Goal: Task Accomplishment & Management: Manage account settings

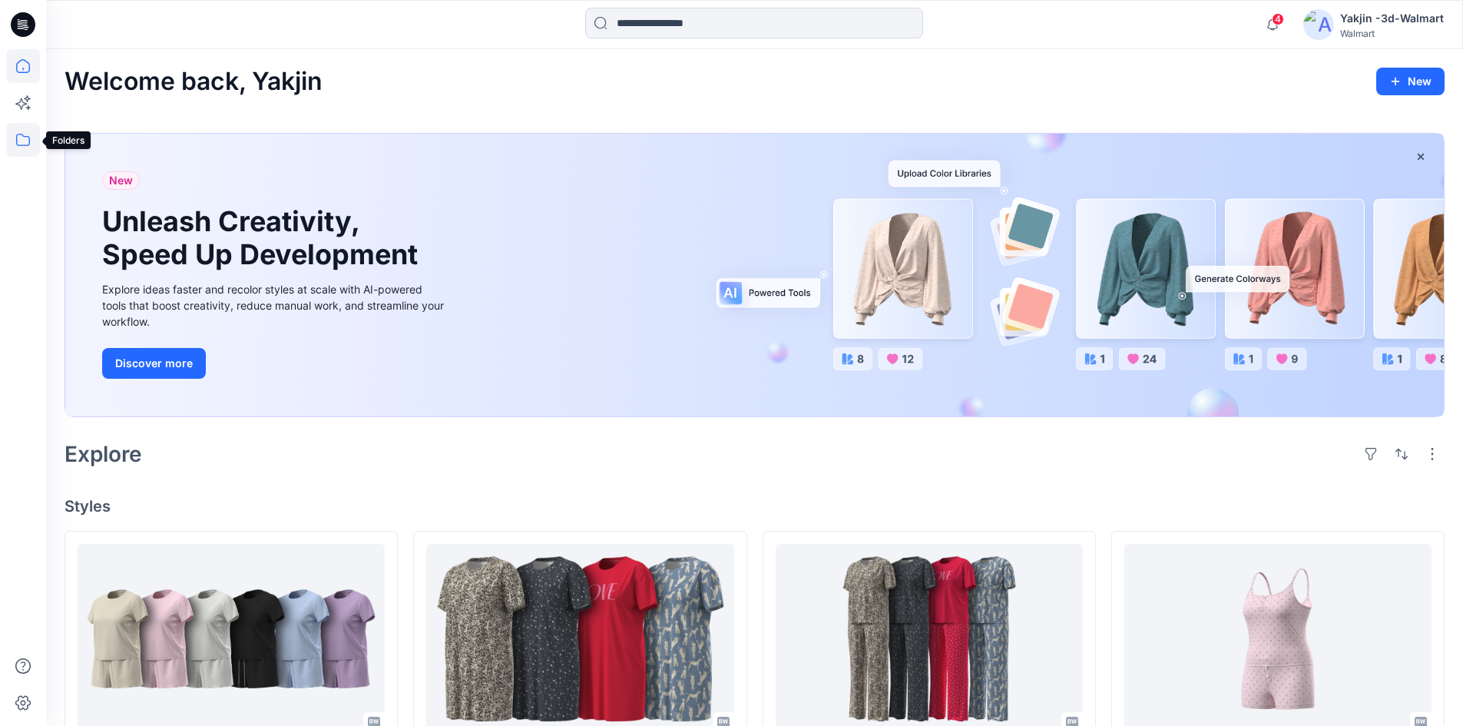
click at [28, 131] on icon at bounding box center [23, 140] width 34 height 34
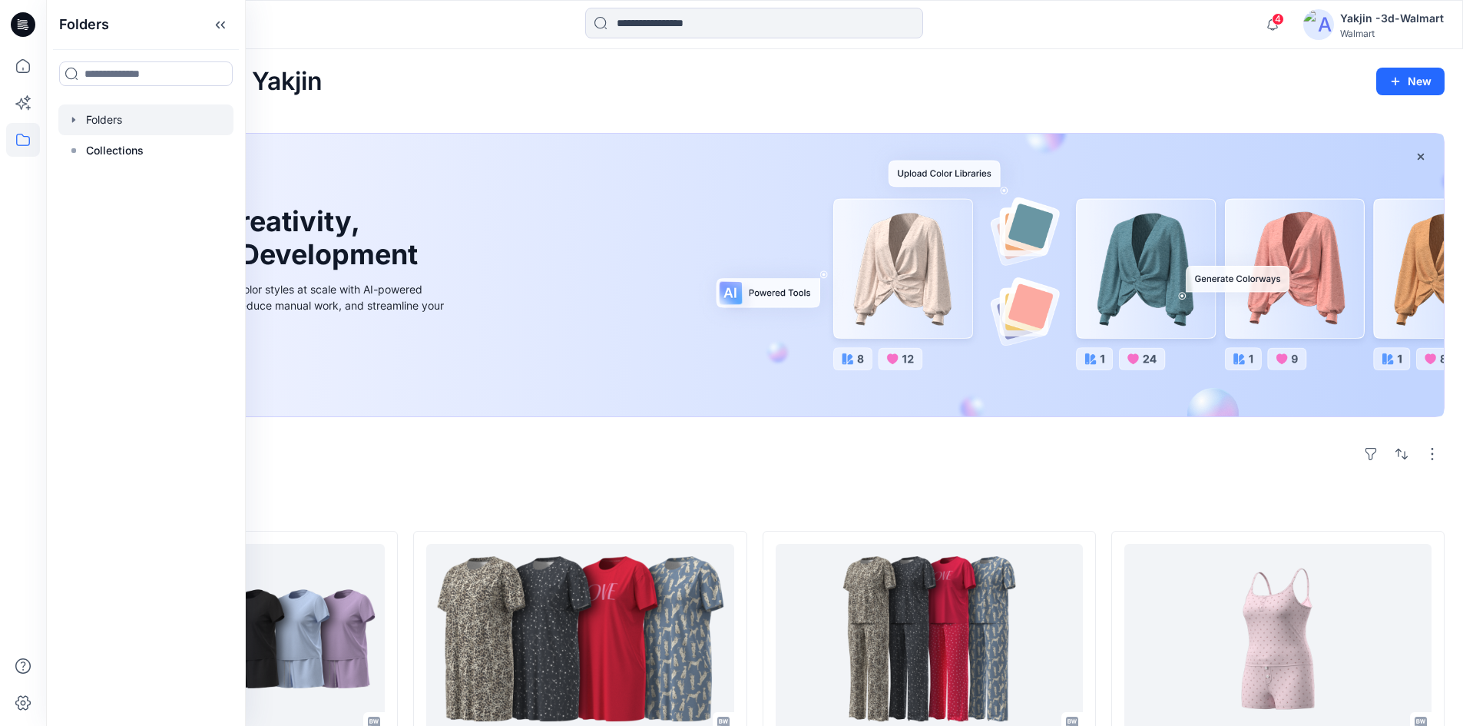
click at [115, 124] on div at bounding box center [145, 119] width 175 height 31
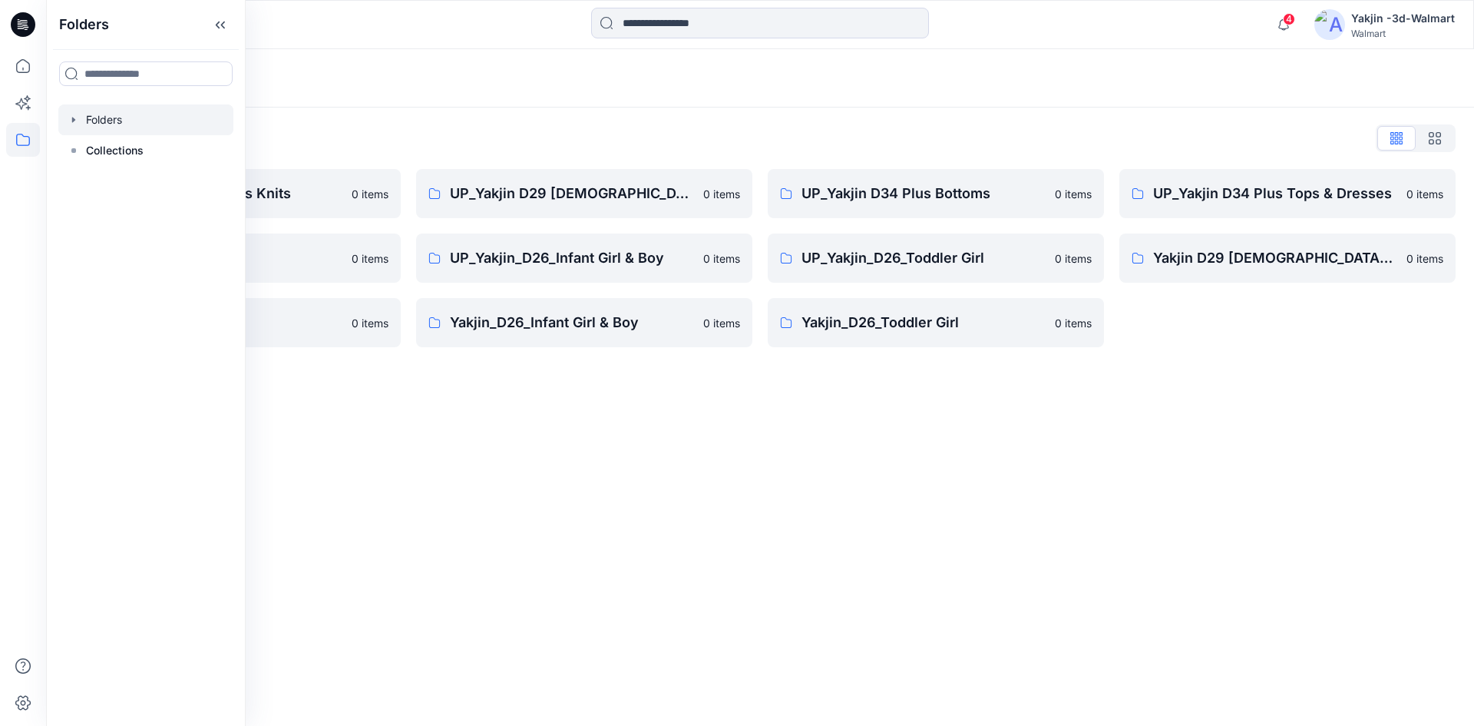
click at [428, 403] on div "Folders Folders List FA Yakjin D34 Womens Knits 0 items UP_Yakjin_D24_Boys 0 it…" at bounding box center [760, 387] width 1428 height 677
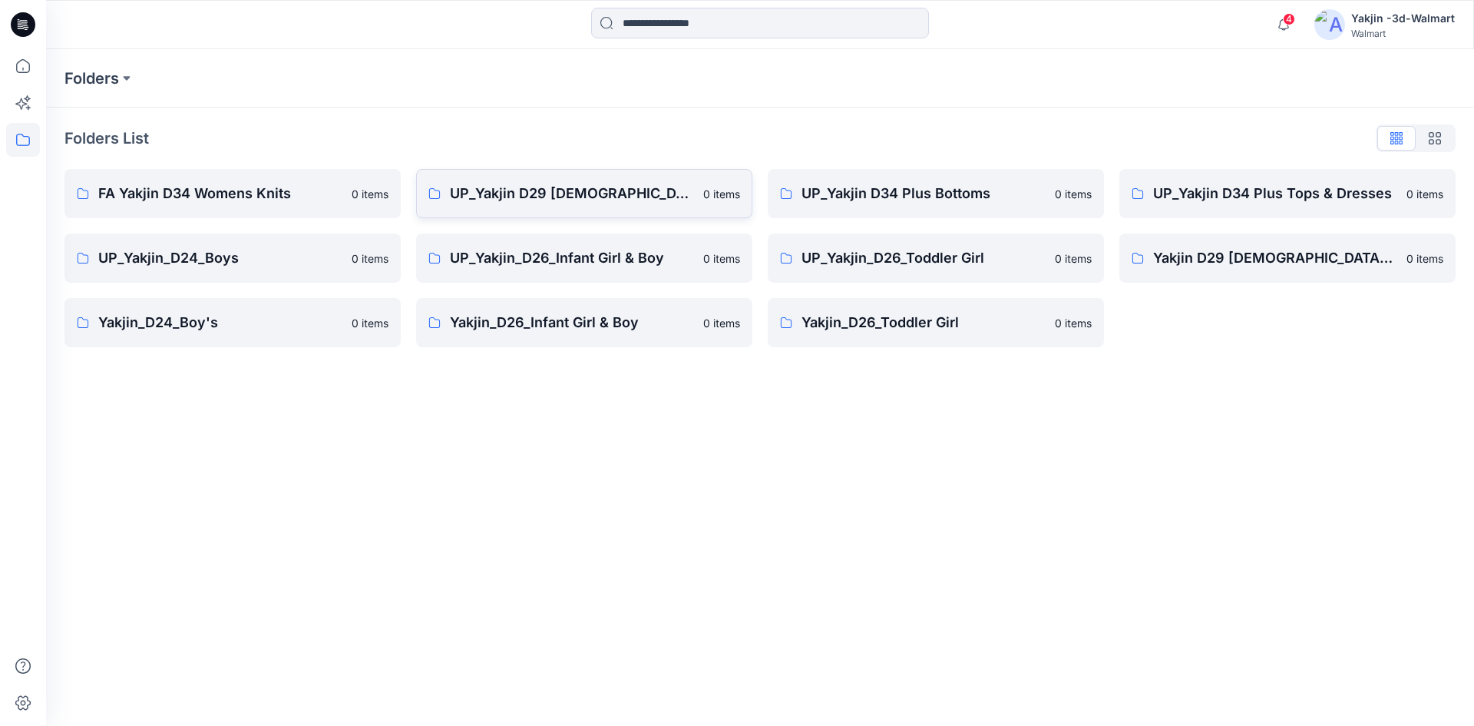
click at [517, 195] on p "UP_Yakjin D29 [DEMOGRAPHIC_DATA] Sleep" at bounding box center [572, 194] width 244 height 22
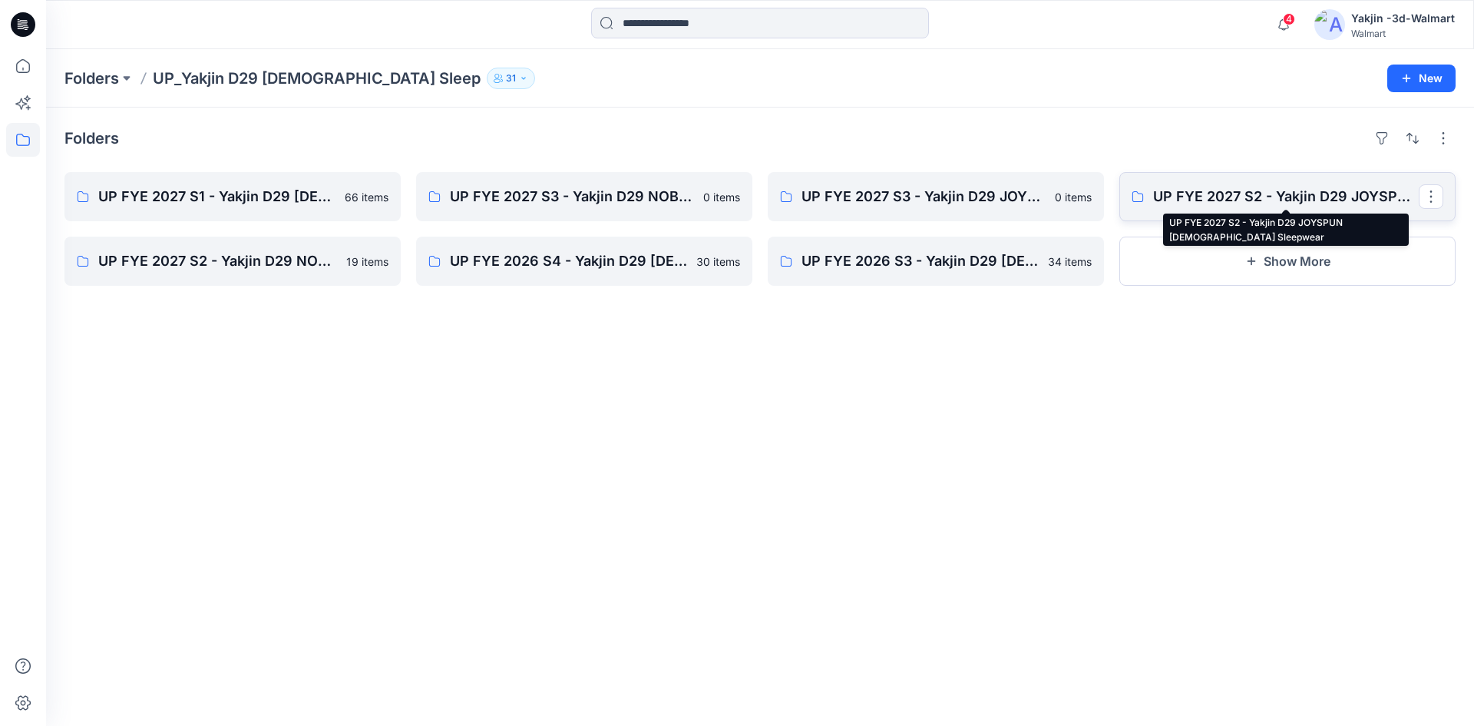
click at [1236, 190] on p "UP FYE 2027 S2 - Yakjin D29 JOYSPUN [DEMOGRAPHIC_DATA] Sleepwear" at bounding box center [1286, 197] width 266 height 22
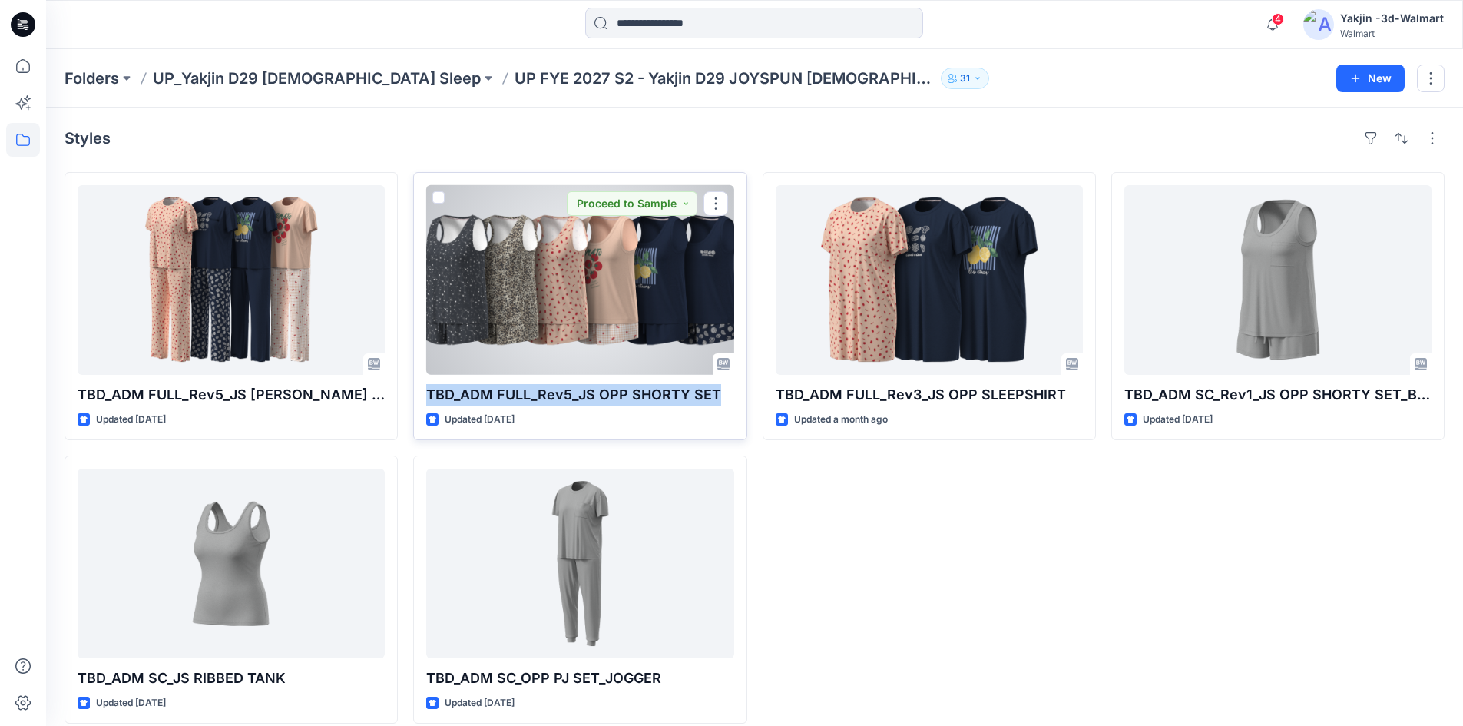
drag, startPoint x: 720, startPoint y: 395, endPoint x: 422, endPoint y: 395, distance: 297.2
click at [422, 395] on div "TBD_ADM FULL_Rev5_JS OPP SHORTY SET Updated [DATE] Proceed to Sample" at bounding box center [579, 306] width 333 height 268
copy p "TBD_ADM FULL_Rev5_JS OPP SHORTY SET"
click at [647, 273] on div at bounding box center [579, 280] width 307 height 190
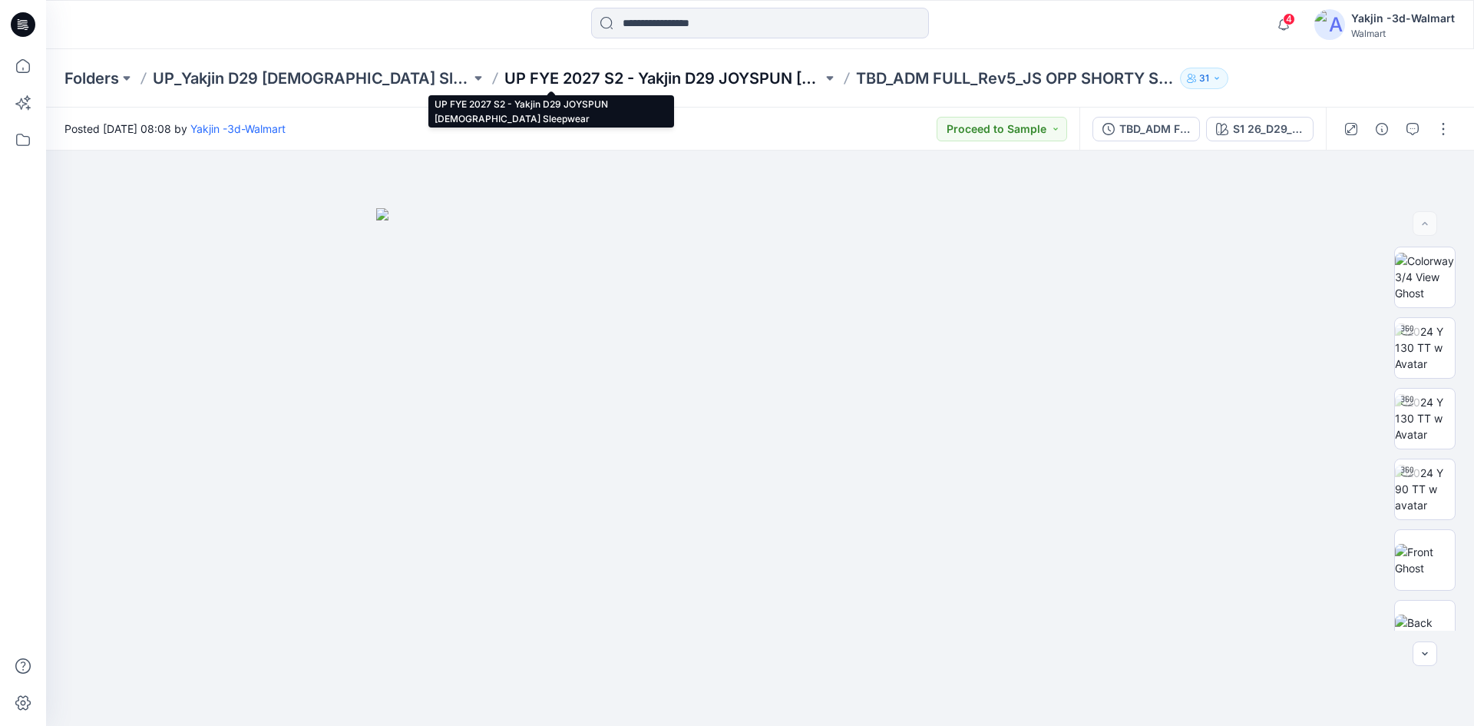
click at [652, 71] on p "UP FYE 2027 S2 - Yakjin D29 JOYSPUN [DEMOGRAPHIC_DATA] Sleepwear" at bounding box center [664, 79] width 318 height 22
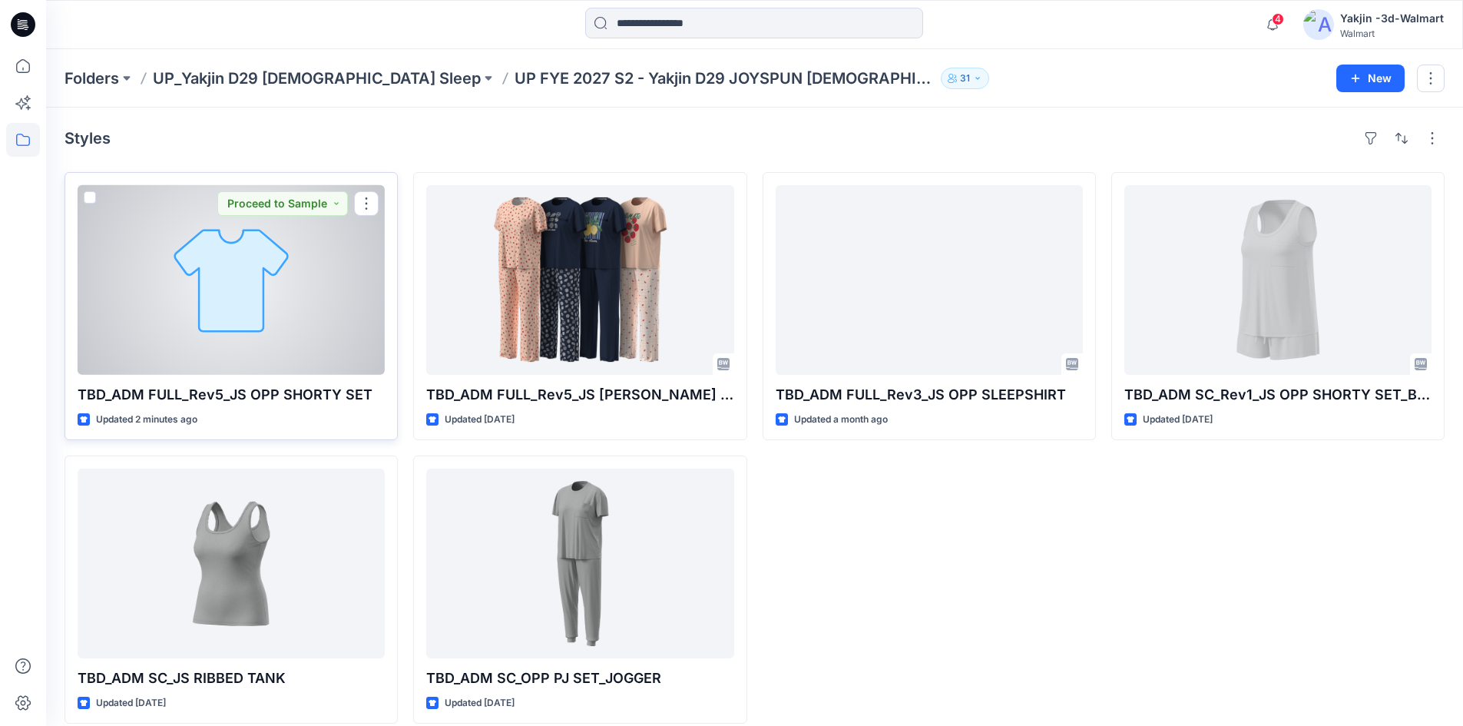
click at [244, 256] on div at bounding box center [231, 280] width 307 height 190
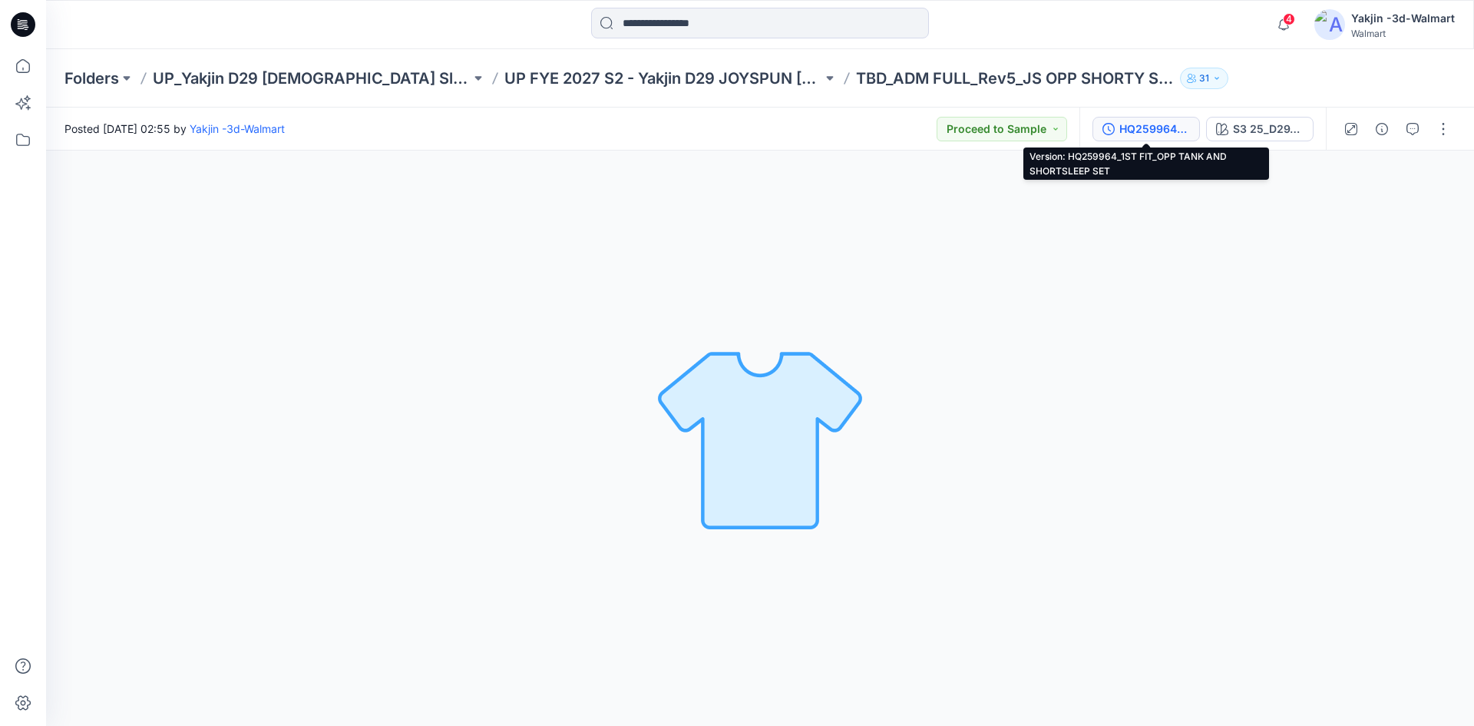
click at [1132, 117] on button "HQ259964_1ST FIT_OPP TANK AND SHORTSLEEP SET" at bounding box center [1147, 129] width 108 height 25
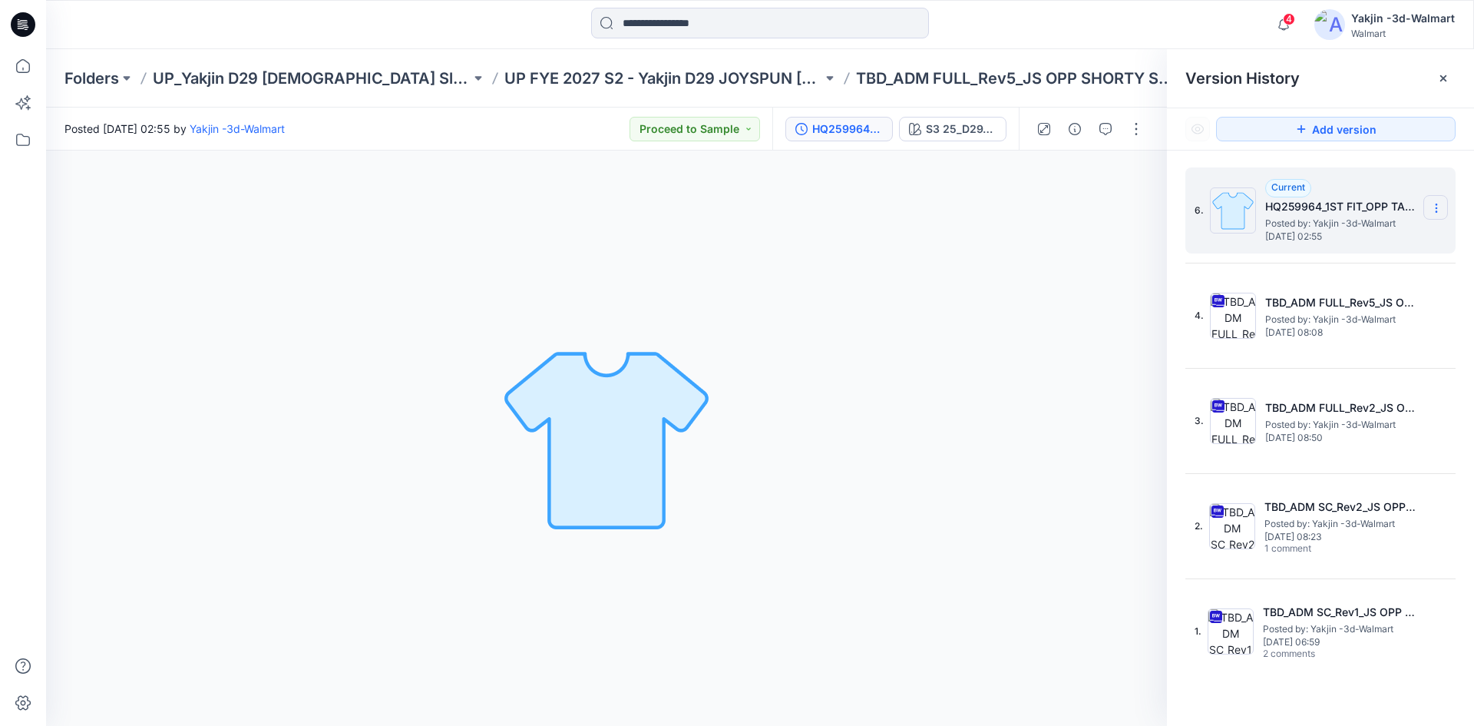
click at [1443, 200] on section at bounding box center [1436, 207] width 25 height 25
click at [1332, 309] on span "Delete Version" at bounding box center [1330, 306] width 71 height 18
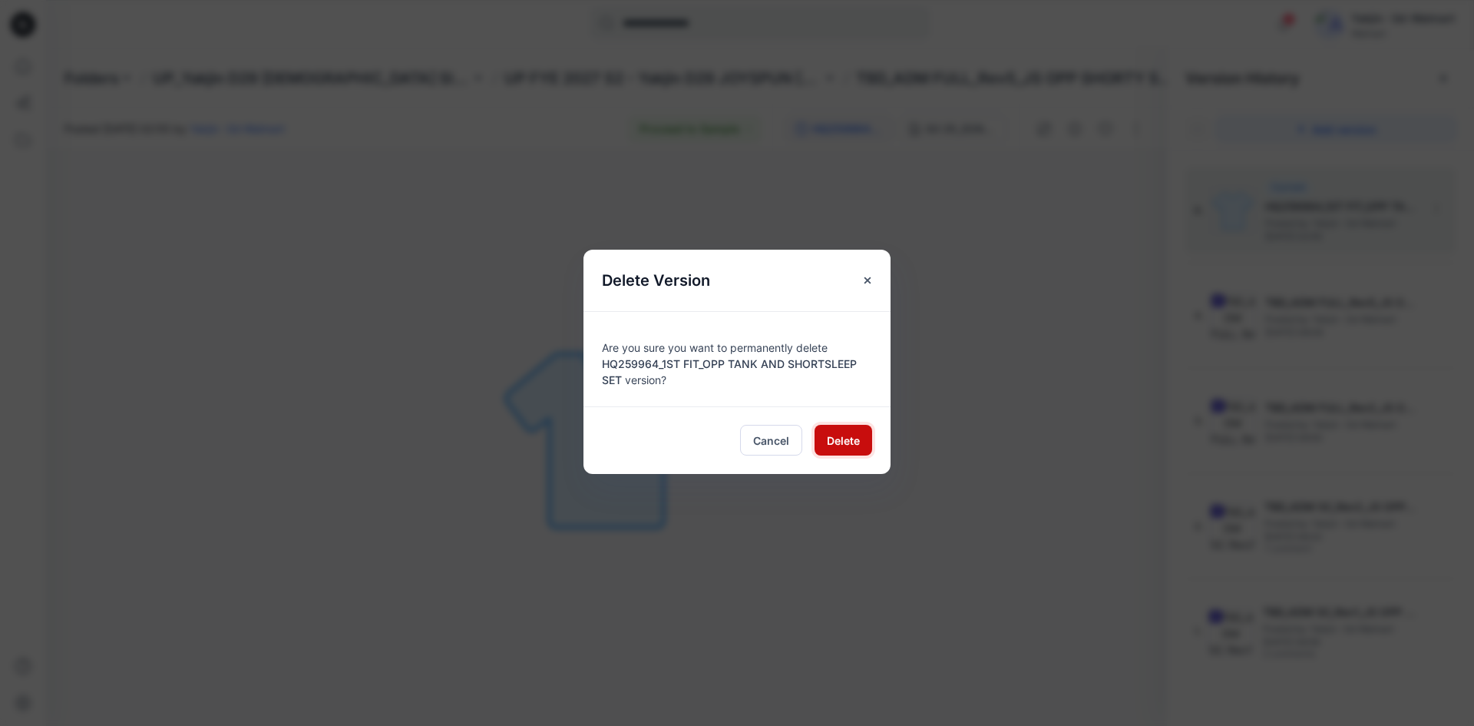
click at [822, 437] on button "Delete" at bounding box center [844, 440] width 58 height 31
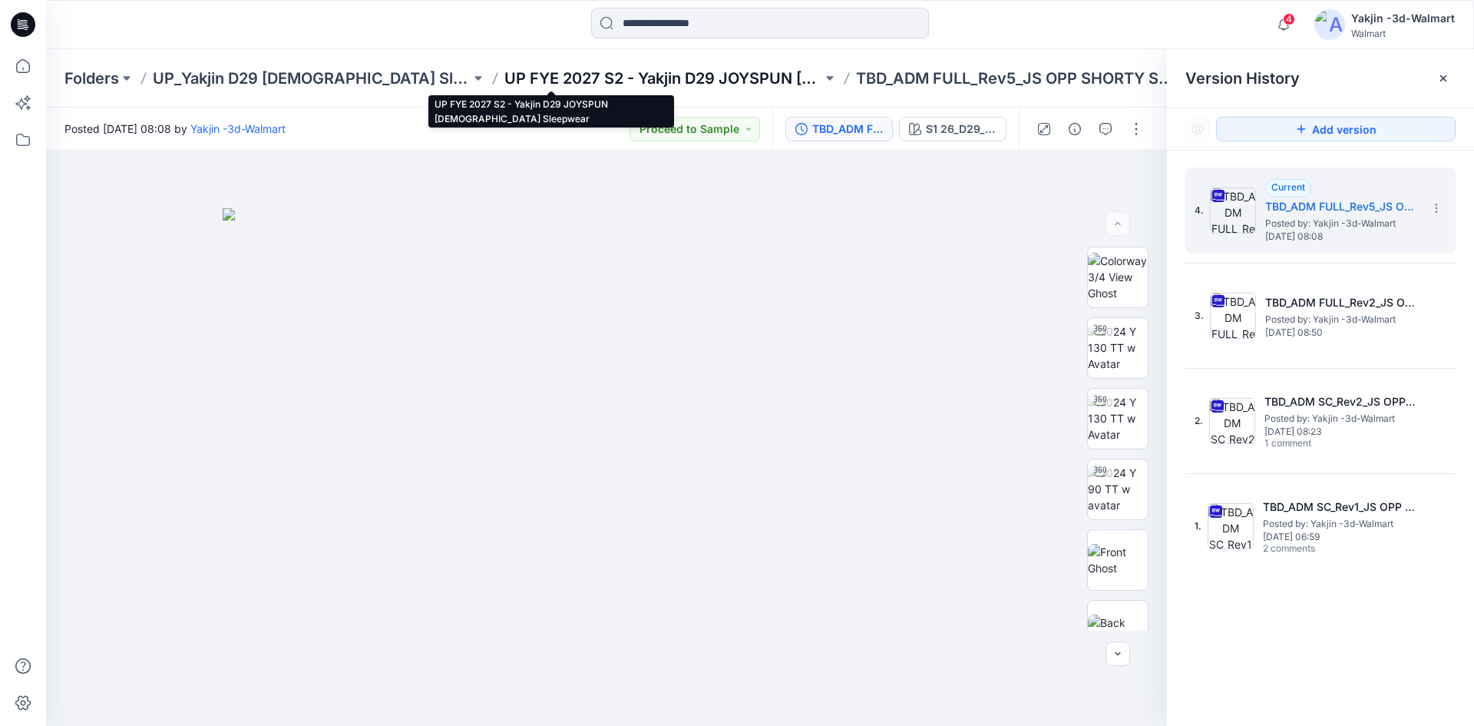
click at [505, 76] on p "UP FYE 2027 S2 - Yakjin D29 JOYSPUN [DEMOGRAPHIC_DATA] Sleepwear" at bounding box center [664, 79] width 318 height 22
